Goal: Task Accomplishment & Management: Manage account settings

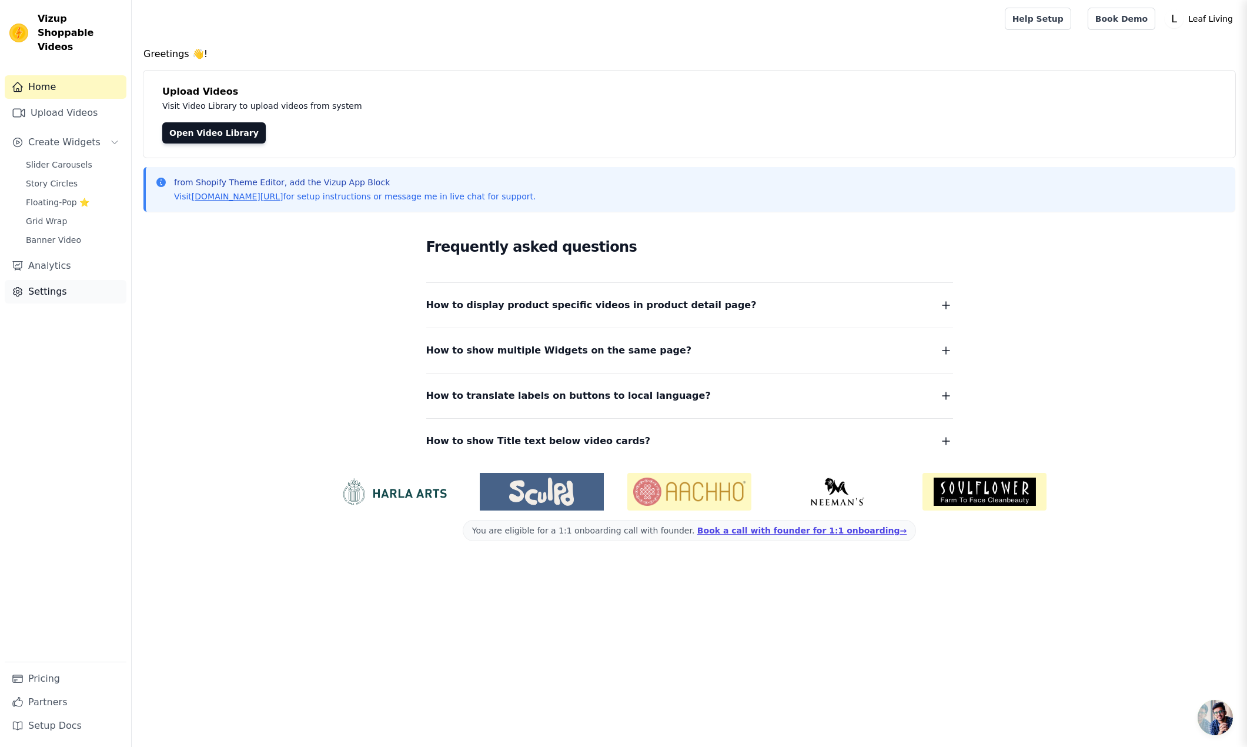
click at [66, 280] on link "Settings" at bounding box center [66, 292] width 122 height 24
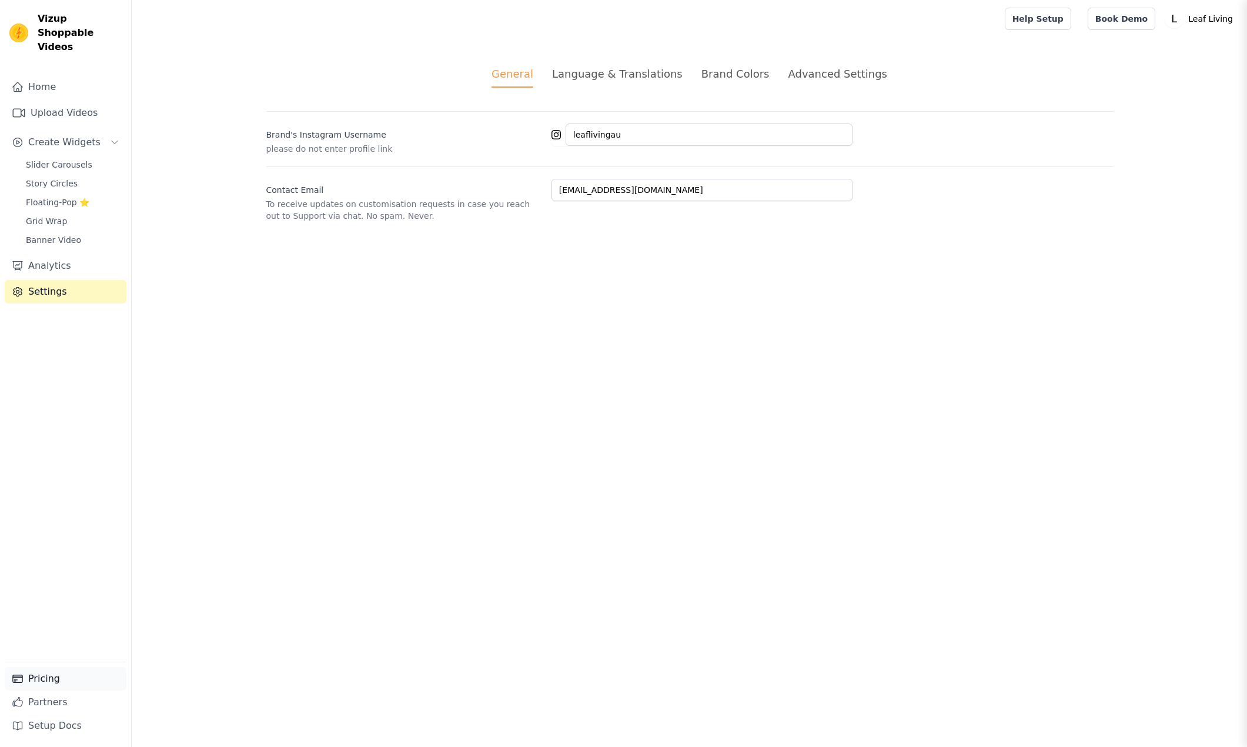
click at [44, 680] on link "Pricing" at bounding box center [66, 679] width 122 height 24
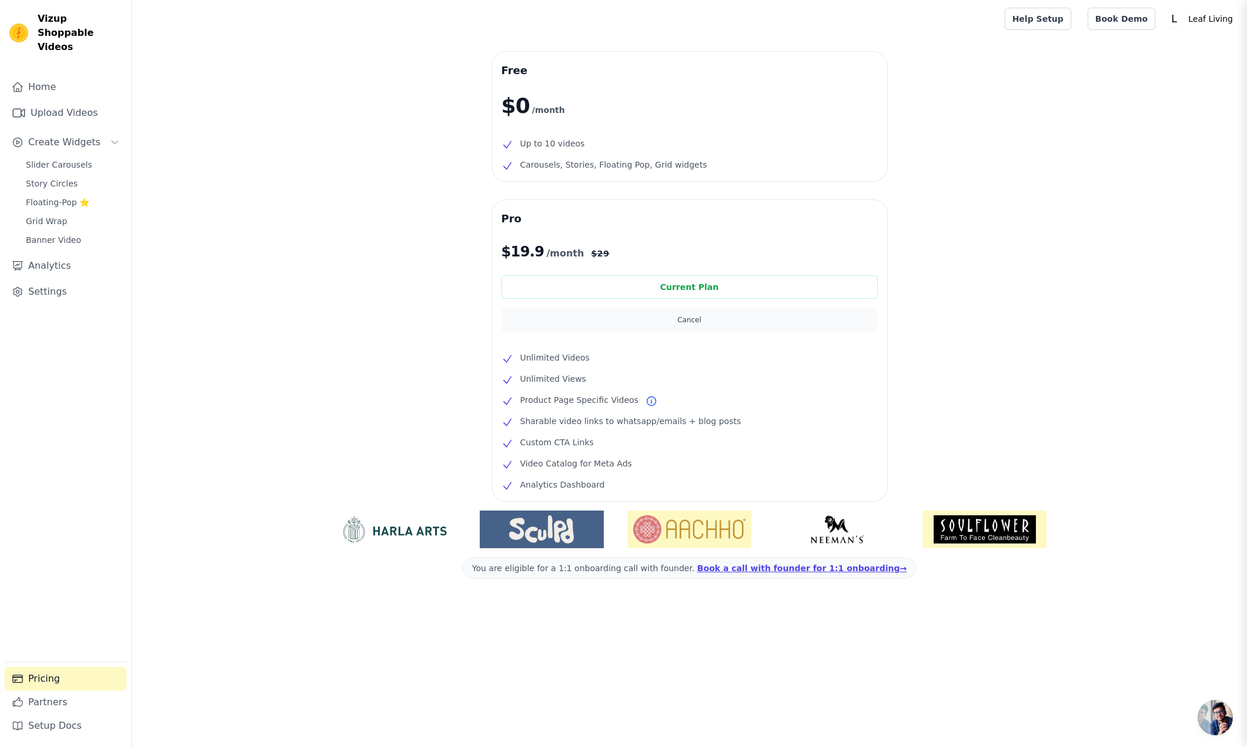
click at [684, 326] on button "Cancel" at bounding box center [689, 320] width 376 height 24
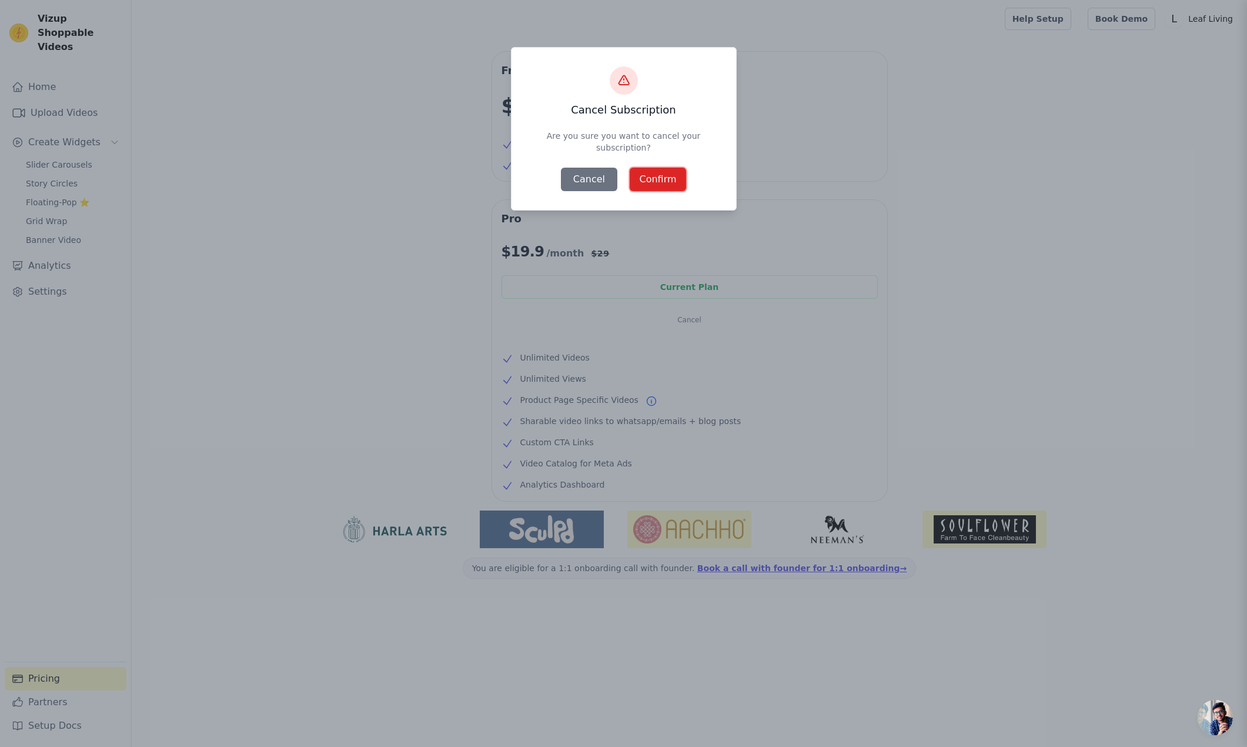
click at [638, 187] on button "Confirm" at bounding box center [658, 180] width 56 height 24
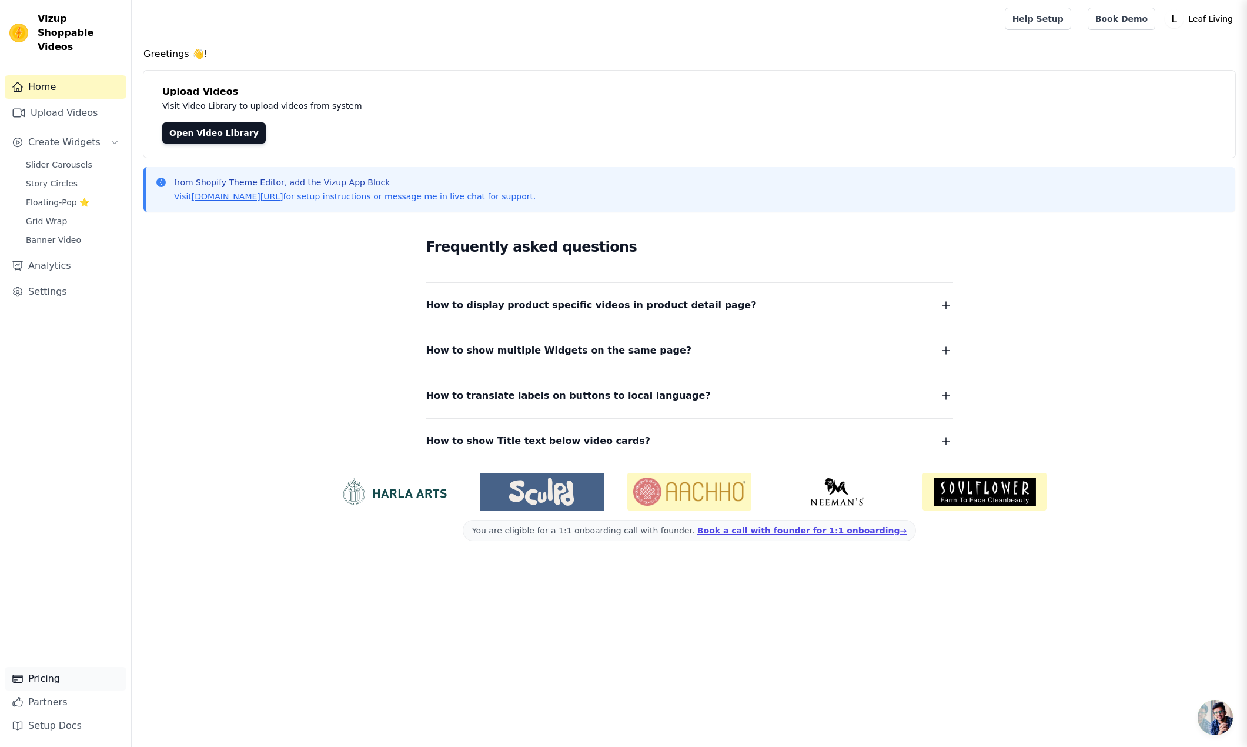
click at [76, 681] on link "Pricing" at bounding box center [66, 679] width 122 height 24
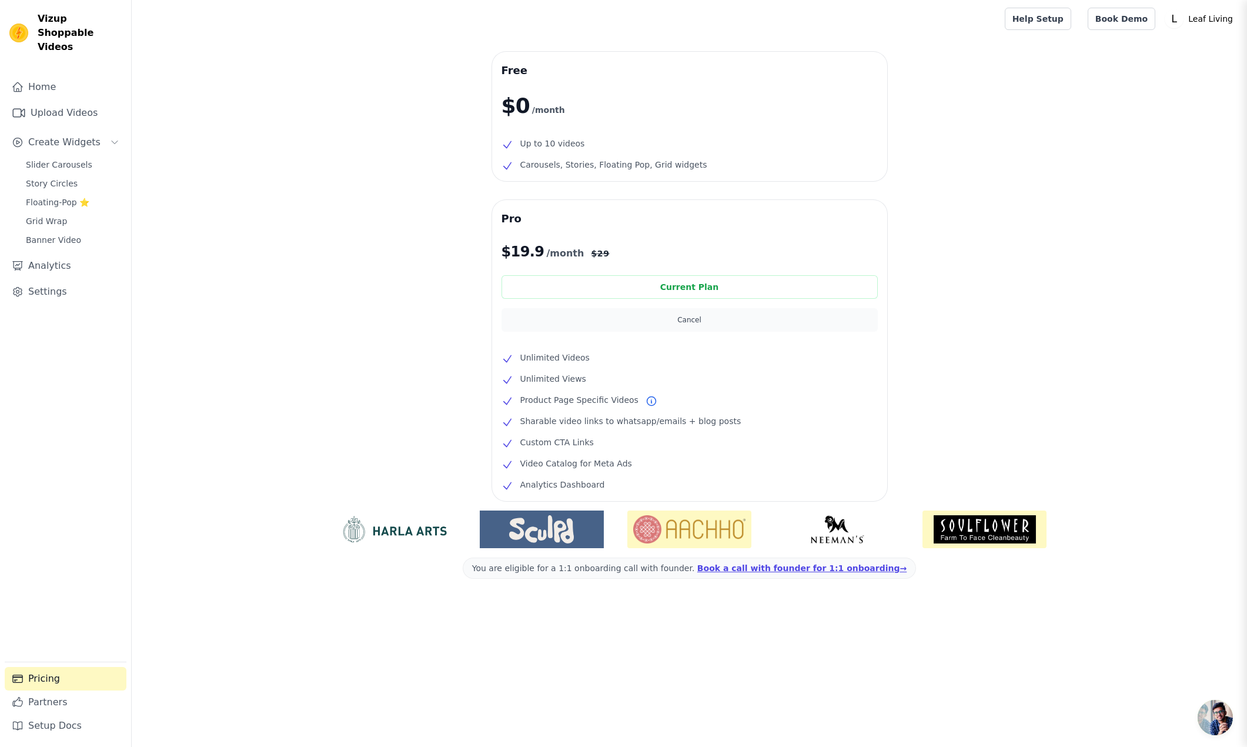
click at [695, 323] on button "Cancel" at bounding box center [689, 320] width 376 height 24
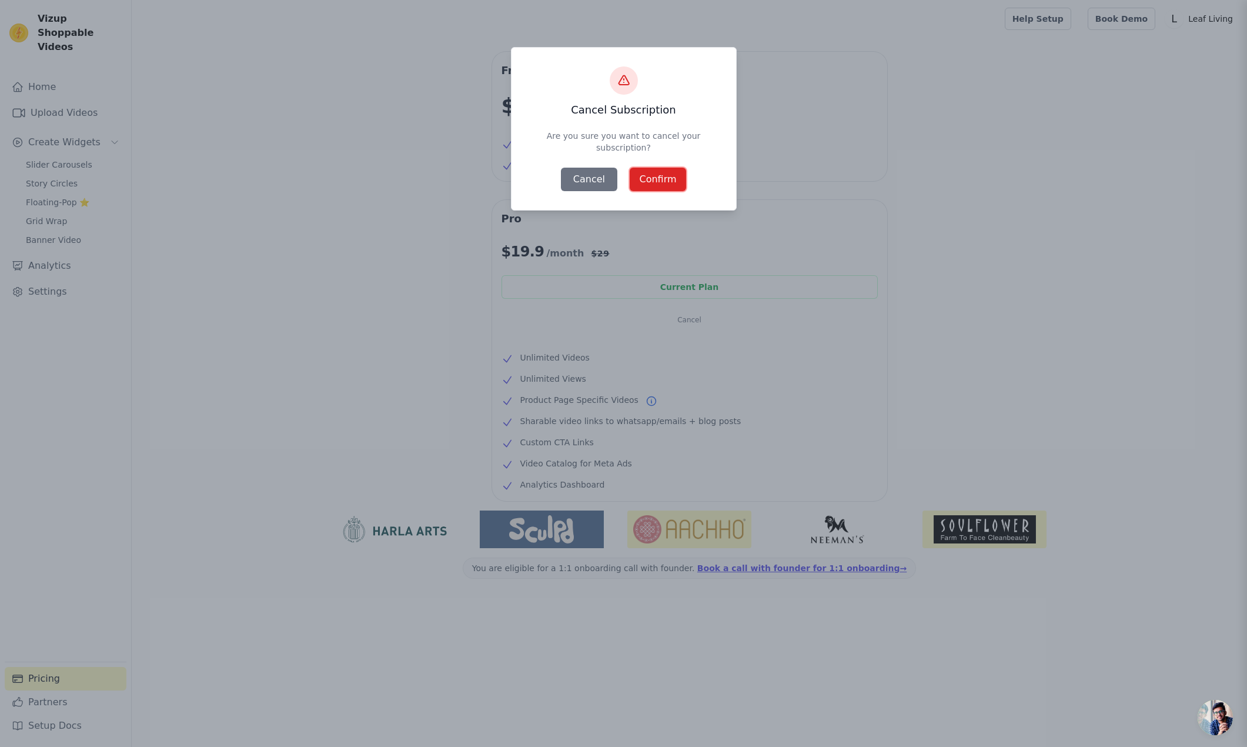
click at [657, 186] on button "Confirm" at bounding box center [658, 180] width 56 height 24
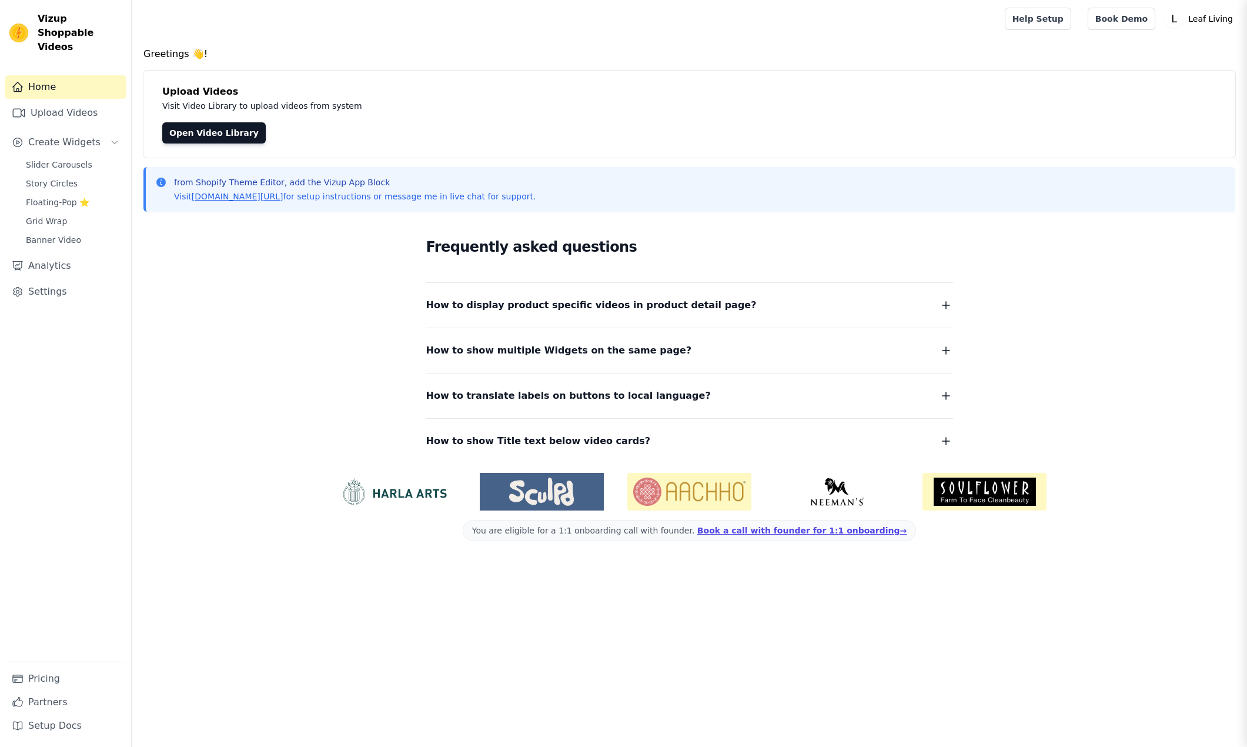
click at [71, 663] on div "Pricing Partners Setup Docs" at bounding box center [66, 703] width 122 height 85
click at [70, 671] on link "Pricing" at bounding box center [66, 679] width 122 height 24
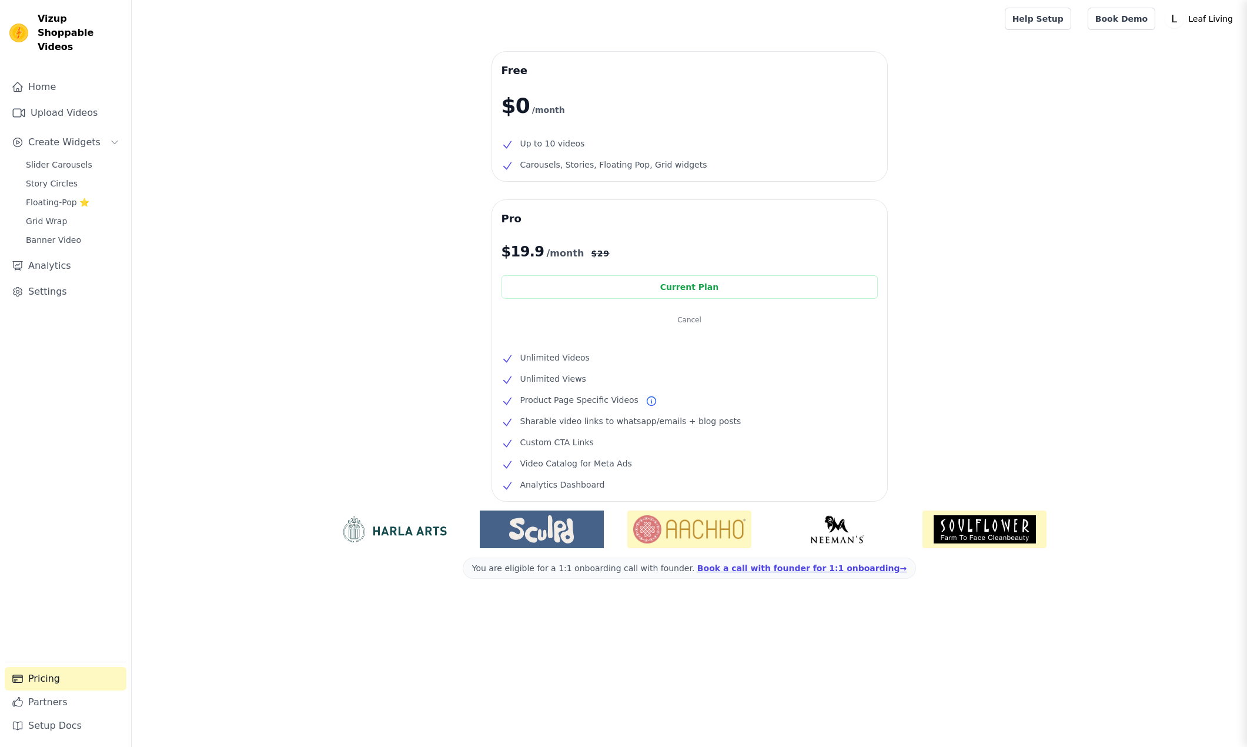
click at [623, 95] on p "$0 /month" at bounding box center [689, 106] width 376 height 24
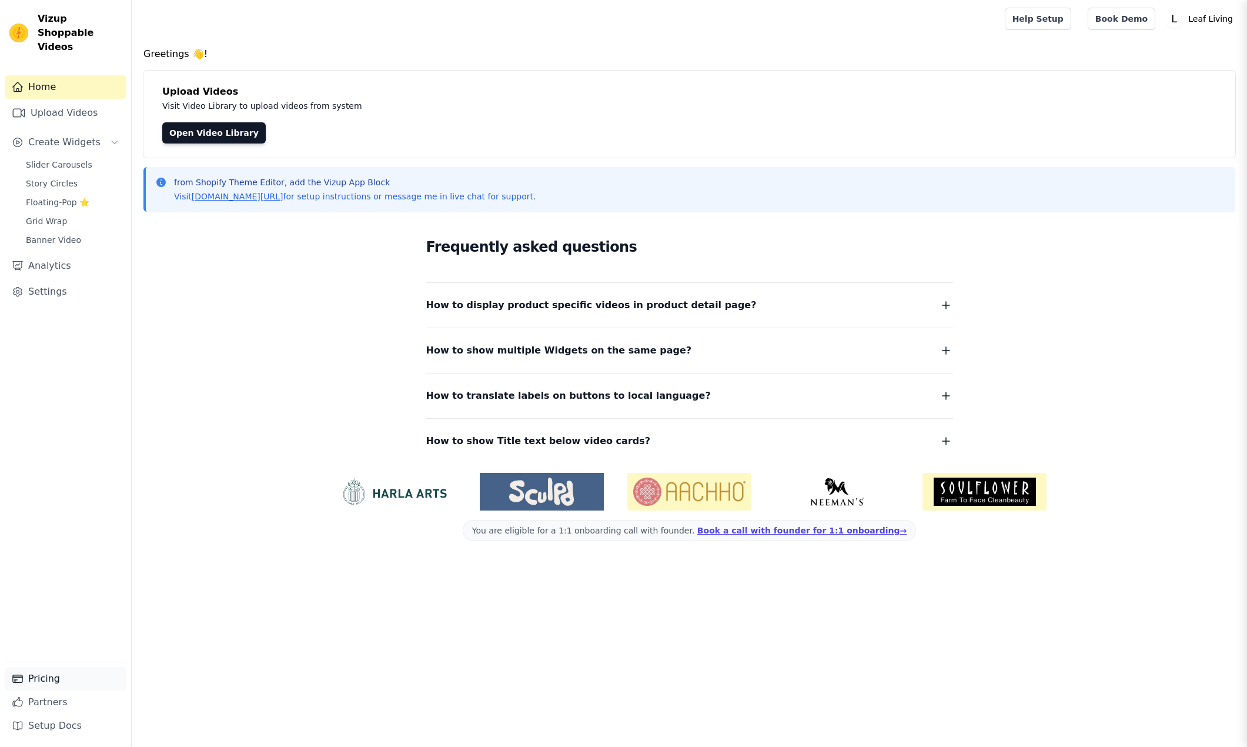
click at [78, 688] on link "Pricing" at bounding box center [66, 679] width 122 height 24
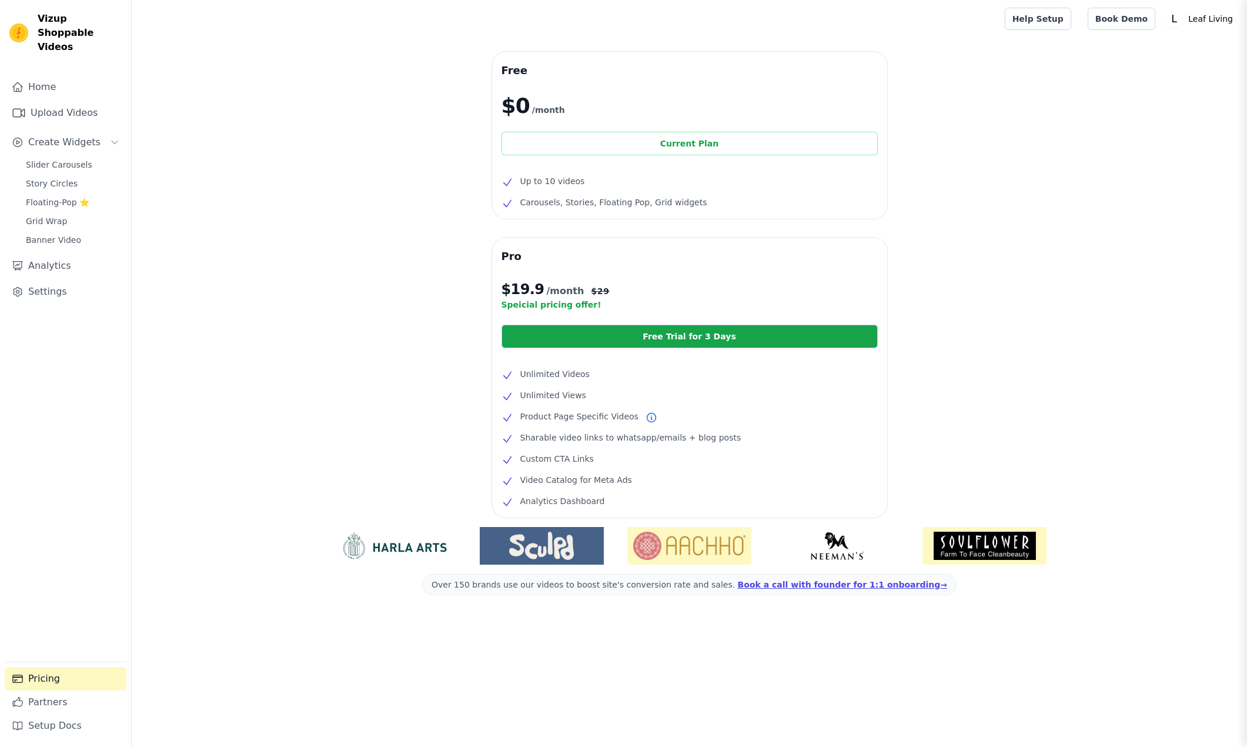
click at [618, 136] on div "Current Plan" at bounding box center [689, 144] width 376 height 24
